Goal: Task Accomplishment & Management: Use online tool/utility

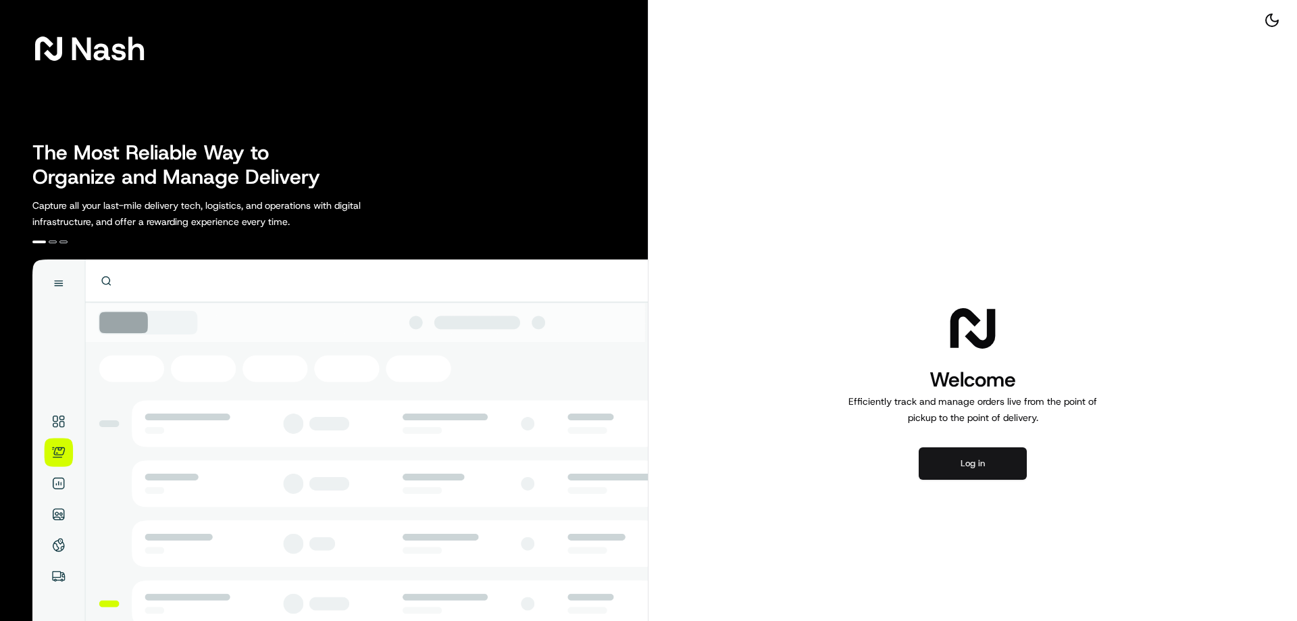
click at [968, 467] on button "Log in" at bounding box center [972, 463] width 108 height 32
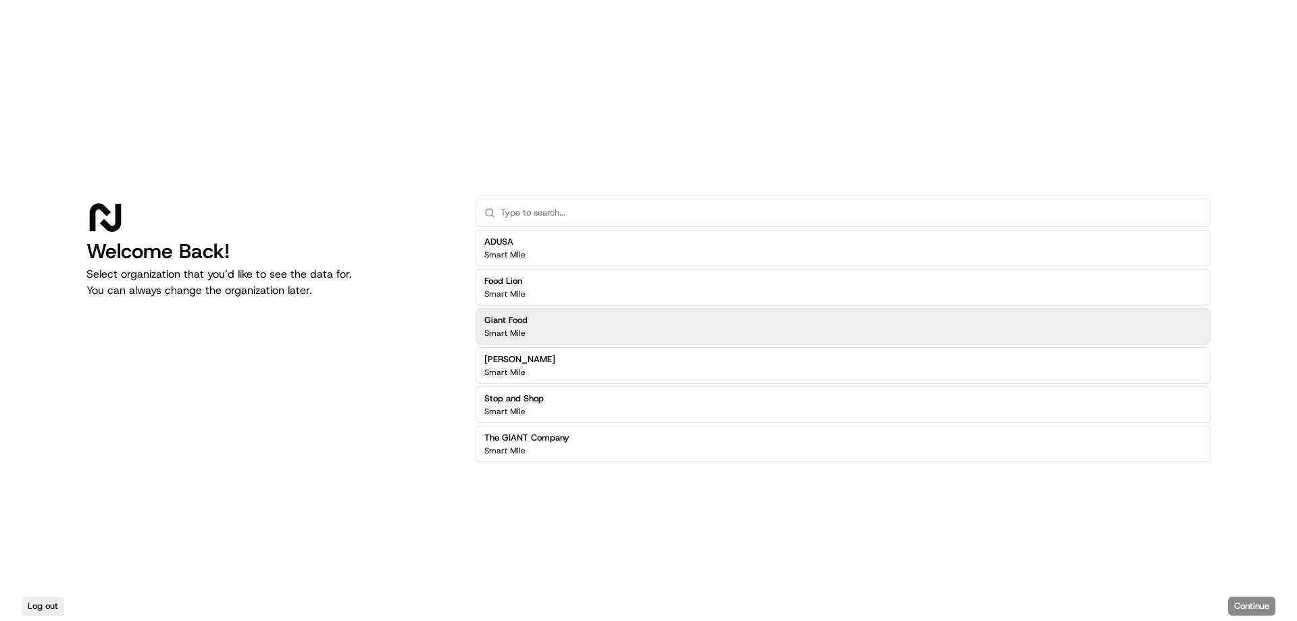
click at [513, 323] on h2 "Giant Food" at bounding box center [505, 320] width 43 height 12
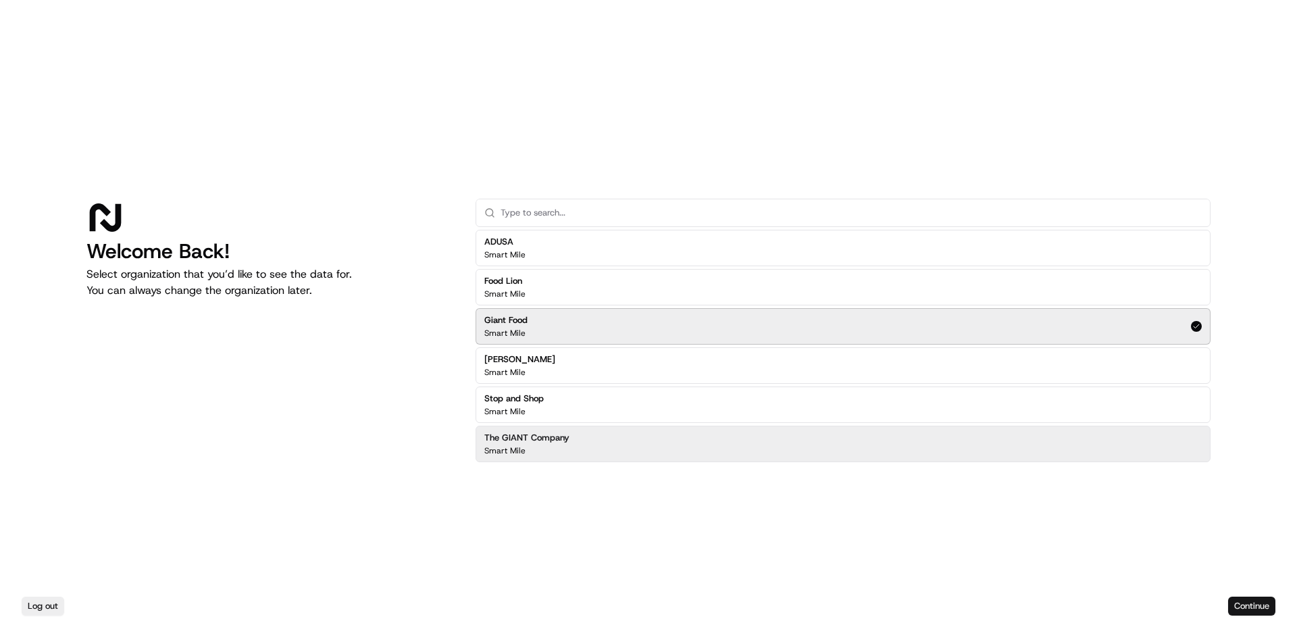
click at [1251, 610] on button "Continue" at bounding box center [1251, 605] width 47 height 19
